Goal: Navigation & Orientation: Find specific page/section

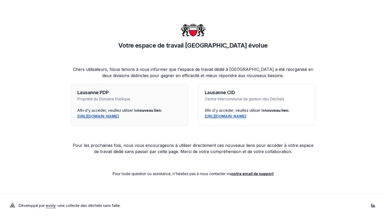
click at [119, 116] on link "https://lausanne-pdp.app.evolyenergy.com" at bounding box center [97, 116] width 41 height 4
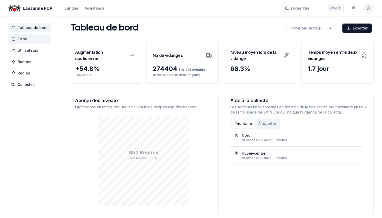
click at [20, 41] on span "Carte" at bounding box center [23, 39] width 10 height 5
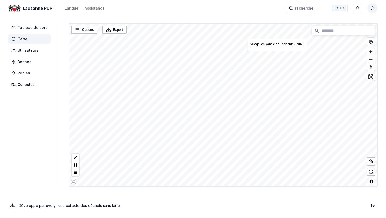
click at [282, 45] on link "Village, ch. (angle ch. Plaisante) - 9023" at bounding box center [278, 44] width 54 height 4
click at [269, 53] on link "Plaisante, ch. [GEOGRAPHIC_DATA] - 9118" at bounding box center [270, 54] width 62 height 4
click at [146, 99] on link "Village, ch. (angle ch. Plaisante) - 9023" at bounding box center [164, 100] width 54 height 4
click at [218, 111] on link "Plaisante, ch. angle Village - 9118" at bounding box center [221, 111] width 62 height 4
click at [370, 162] on icon at bounding box center [371, 161] width 5 height 5
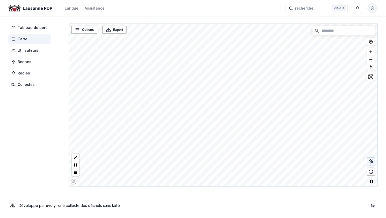
click at [372, 162] on icon at bounding box center [373, 162] width 2 height 2
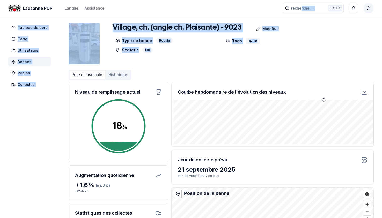
drag, startPoint x: 303, startPoint y: 58, endPoint x: 301, endPoint y: 18, distance: 39.7
click at [301, 18] on div "Lausanne PDP Langue Assistance recherche ... recherche ... Ctrl+ K Rochat Pasca…" at bounding box center [191, 157] width 382 height 315
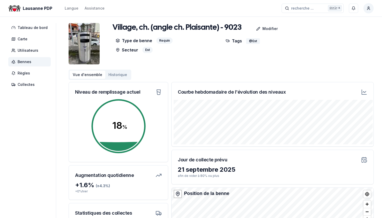
click at [304, 54] on div "Village, ch. (angle ch. Plaisante) - 9023 Modifier Type de benne Requin Secteur…" at bounding box center [221, 43] width 305 height 41
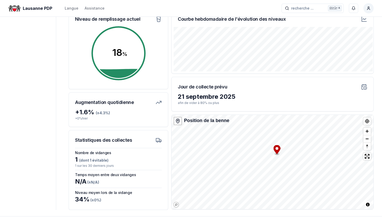
scroll to position [78, 0]
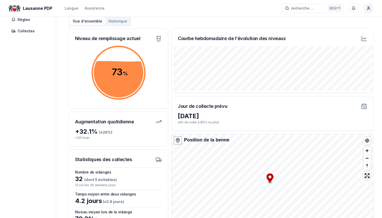
scroll to position [45, 0]
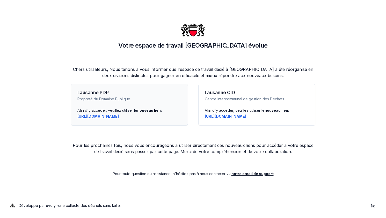
click at [116, 117] on link "https://lausanne-pdp.app.evolyenergy.com" at bounding box center [97, 116] width 41 height 4
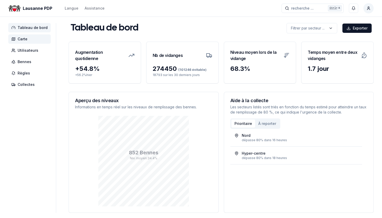
click at [26, 38] on span "Carte" at bounding box center [23, 39] width 10 height 5
click at [22, 39] on span "Carte" at bounding box center [23, 39] width 10 height 5
